Goal: Information Seeking & Learning: Learn about a topic

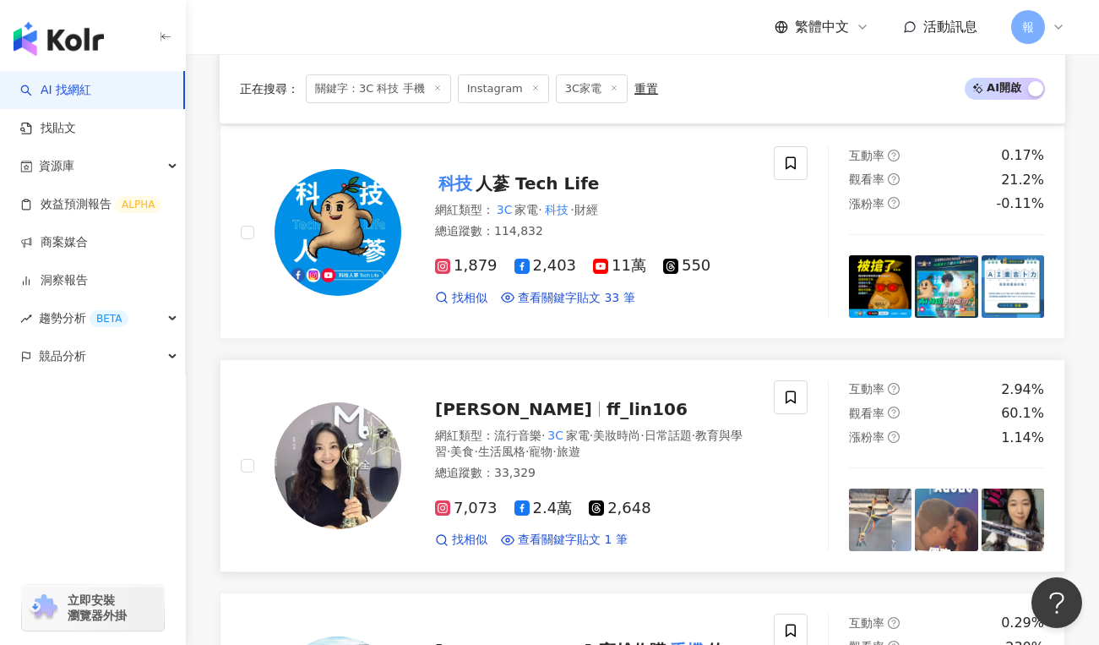
scroll to position [2179, 0]
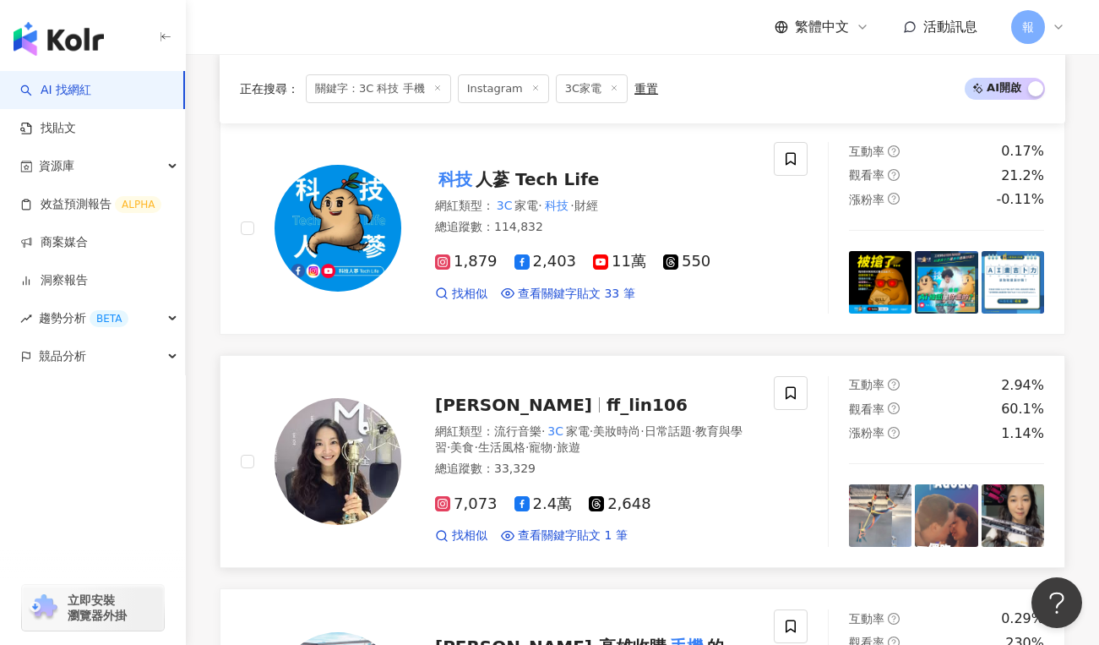
drag, startPoint x: 433, startPoint y: 285, endPoint x: 456, endPoint y: 285, distance: 23.7
click at [478, 495] on span "7,073" at bounding box center [466, 504] width 63 height 18
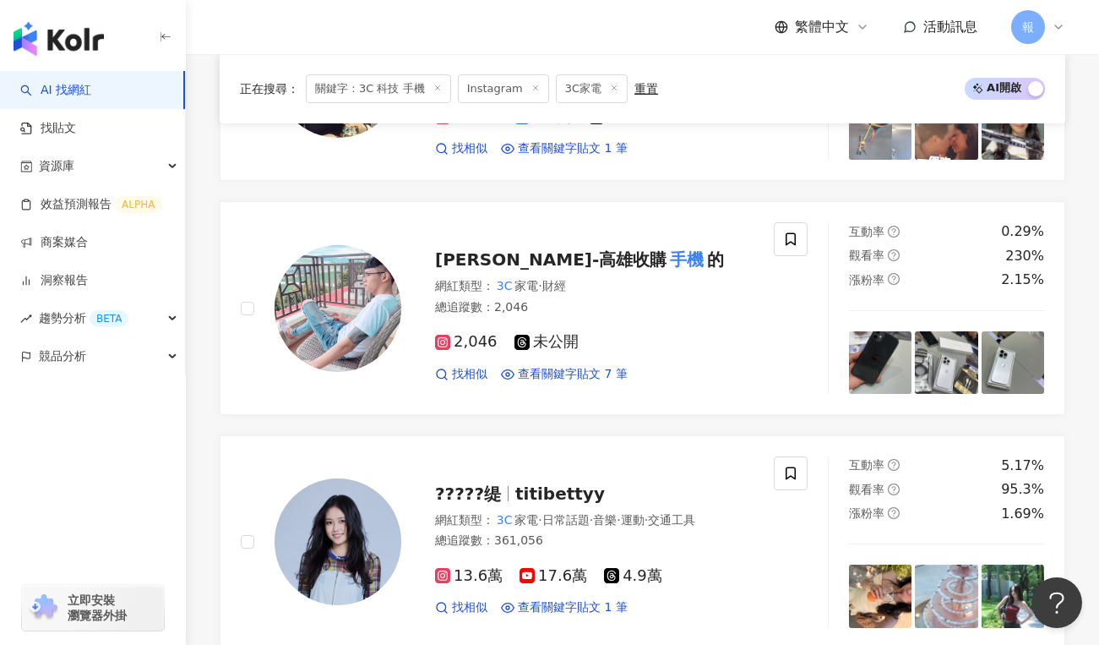
scroll to position [2560, 0]
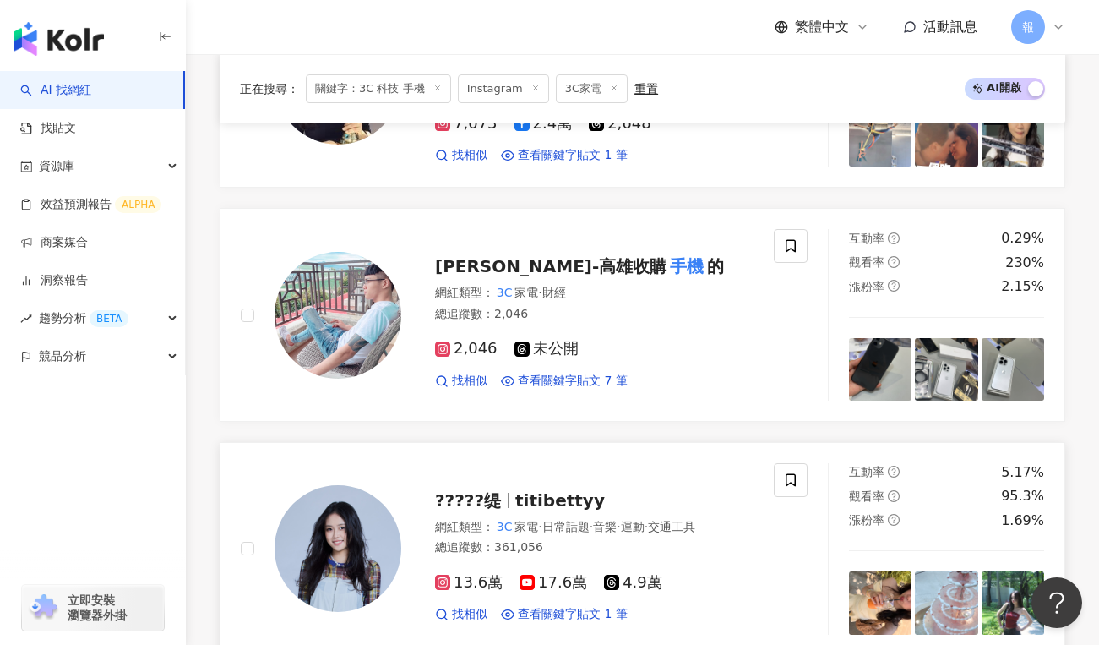
click at [558, 490] on span "titibettyy" at bounding box center [560, 500] width 90 height 20
drag, startPoint x: 596, startPoint y: 379, endPoint x: 698, endPoint y: 41, distance: 353.1
